Goal: Check status: Check status

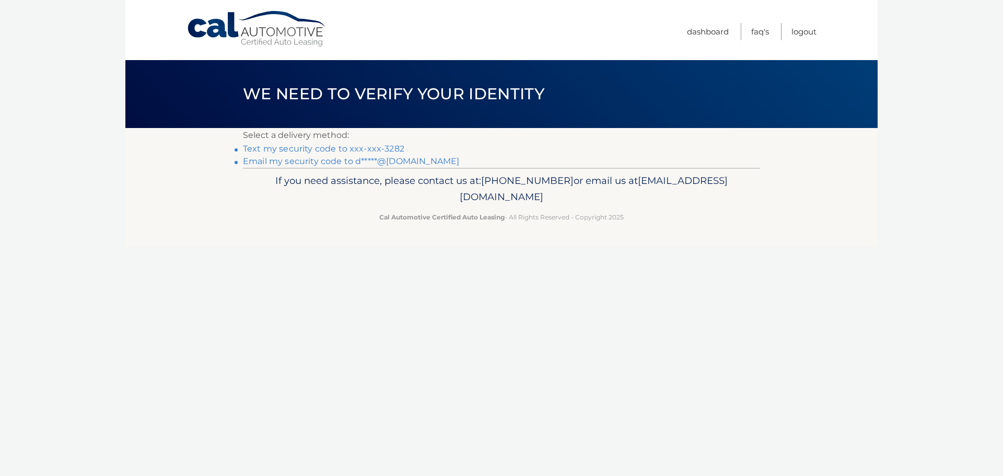
click at [325, 150] on link "Text my security code to xxx-xxx-3282" at bounding box center [323, 149] width 161 height 10
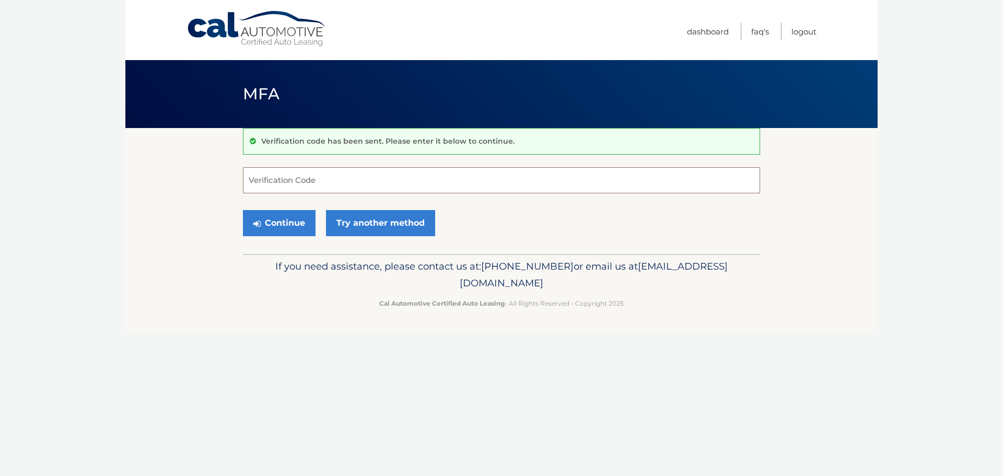
click at [337, 184] on input "Verification Code" at bounding box center [501, 180] width 517 height 26
type input "188197"
click at [292, 226] on button "Continue" at bounding box center [279, 223] width 73 height 26
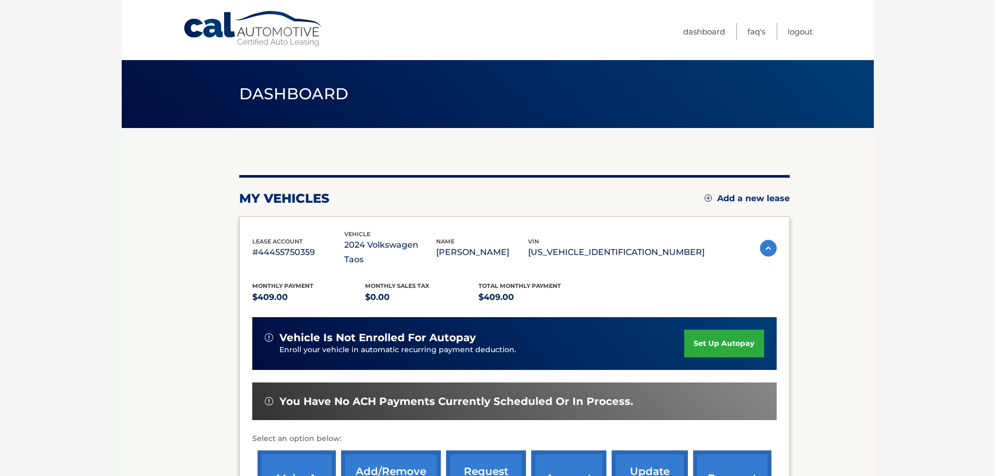
scroll to position [157, 0]
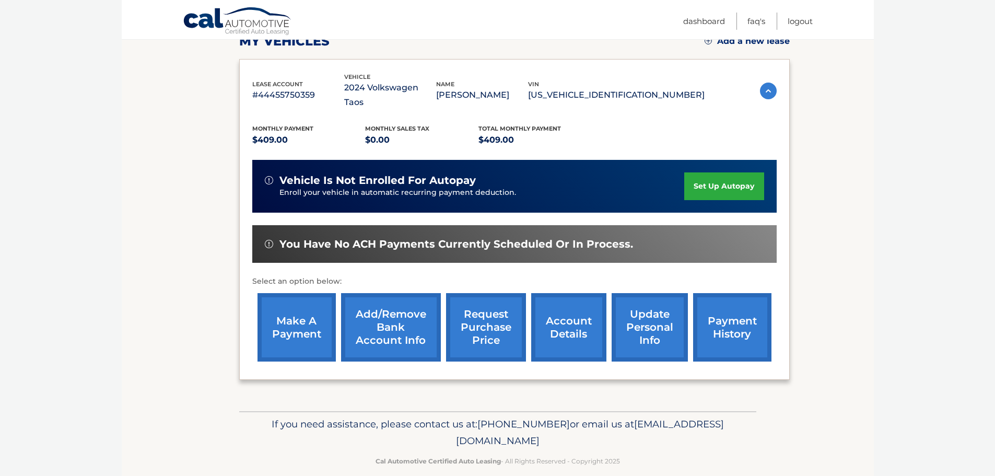
click at [728, 308] on link "payment history" at bounding box center [732, 327] width 78 height 68
